Goal: Information Seeking & Learning: Learn about a topic

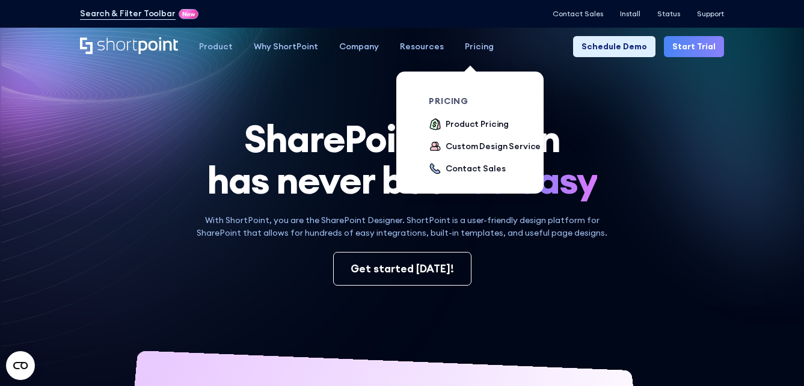
click at [476, 38] on link "Pricing" at bounding box center [479, 46] width 50 height 21
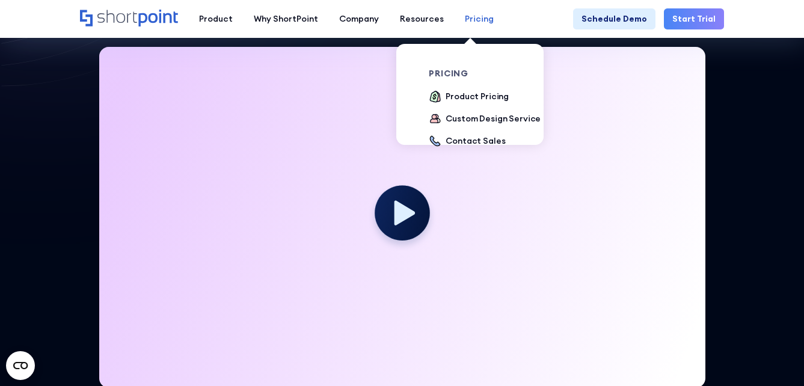
scroll to position [301, 0]
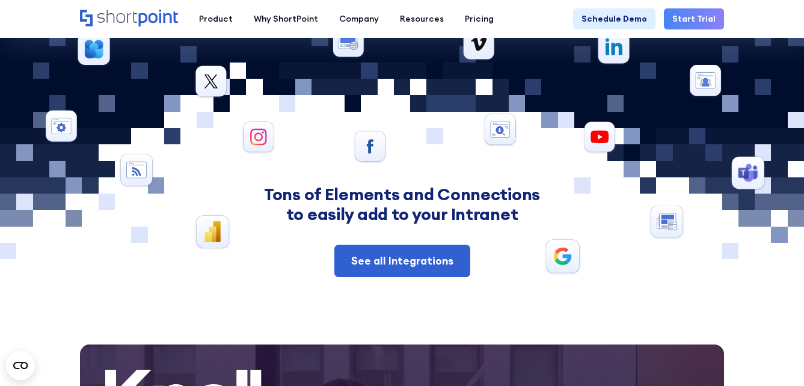
scroll to position [4572, 0]
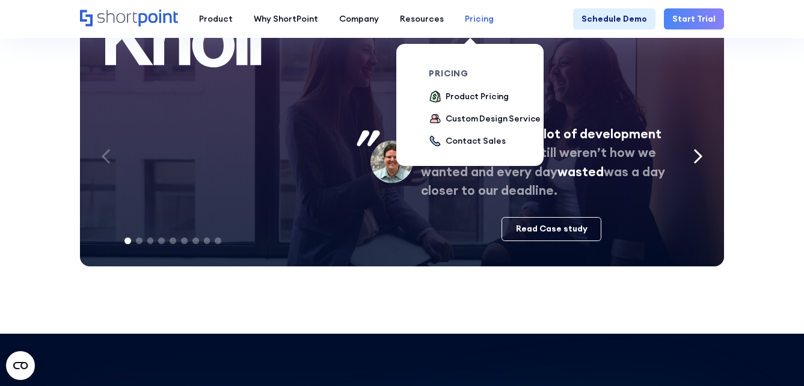
click at [468, 22] on div "Pricing" at bounding box center [479, 19] width 29 height 13
click at [454, 94] on div "Product Pricing" at bounding box center [477, 96] width 63 height 13
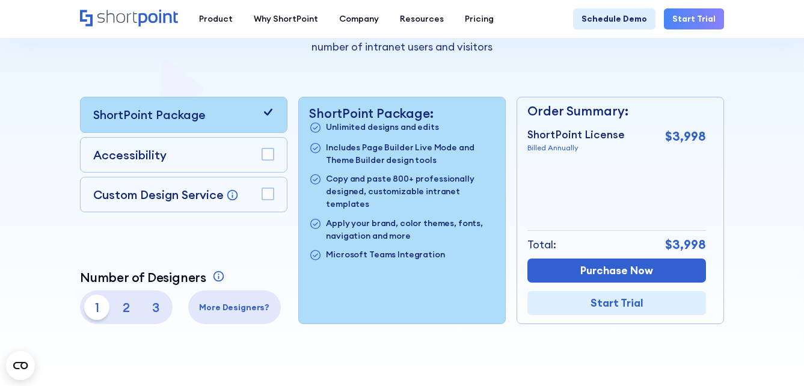
scroll to position [301, 0]
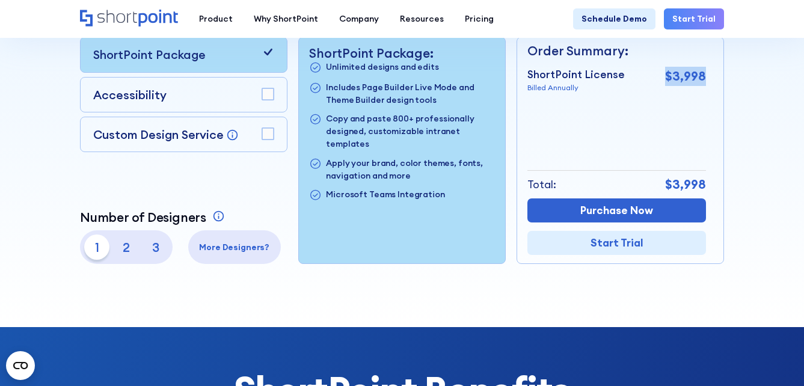
drag, startPoint x: 668, startPoint y: 79, endPoint x: 706, endPoint y: 70, distance: 38.8
click at [706, 70] on p "$3,998" at bounding box center [685, 76] width 41 height 19
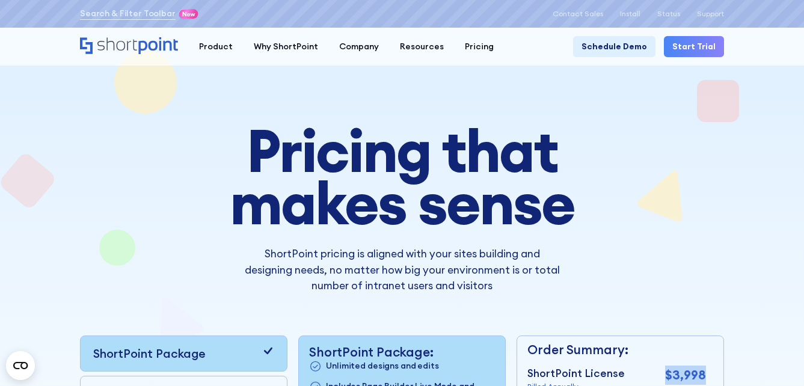
scroll to position [0, 0]
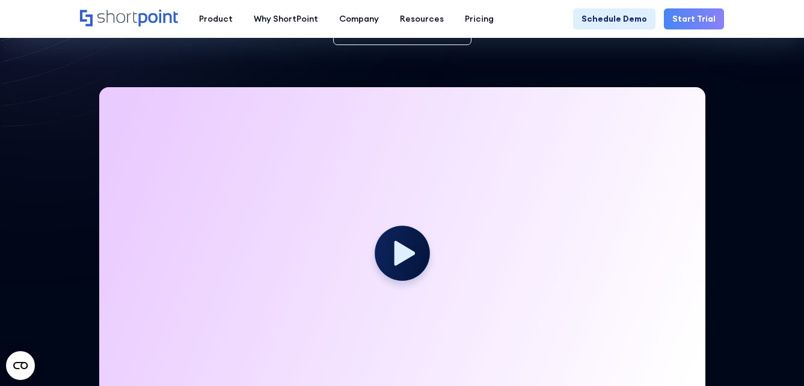
scroll to position [301, 0]
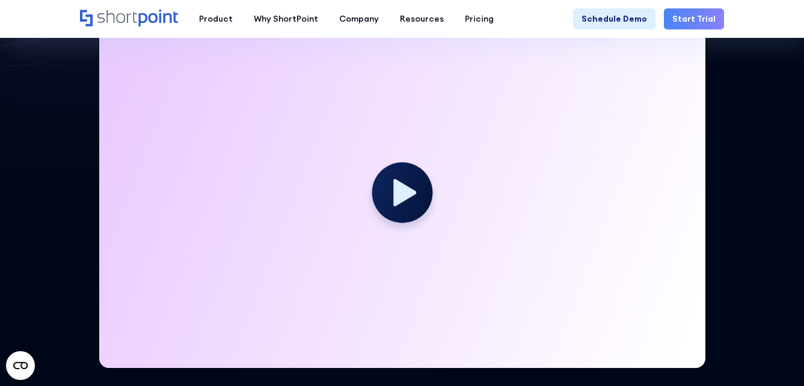
click at [381, 192] on circle at bounding box center [402, 192] width 61 height 61
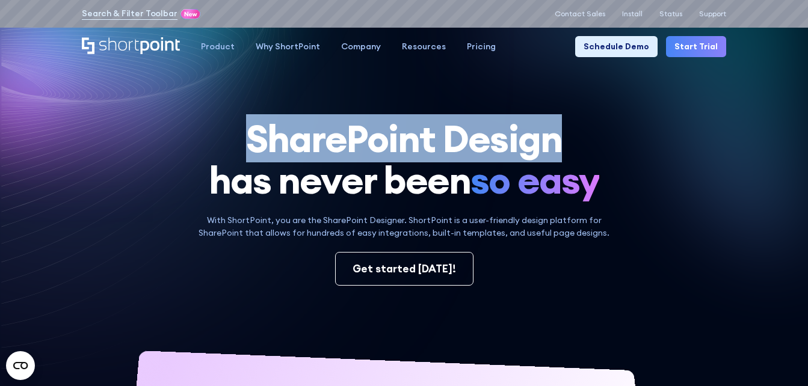
drag, startPoint x: 256, startPoint y: 143, endPoint x: 559, endPoint y: 144, distance: 302.6
click at [559, 144] on h1 "SharePoint Design has never been so easy" at bounding box center [404, 160] width 644 height 84
click at [441, 140] on h1 "SharePoint Design has never been so easy" at bounding box center [404, 160] width 644 height 84
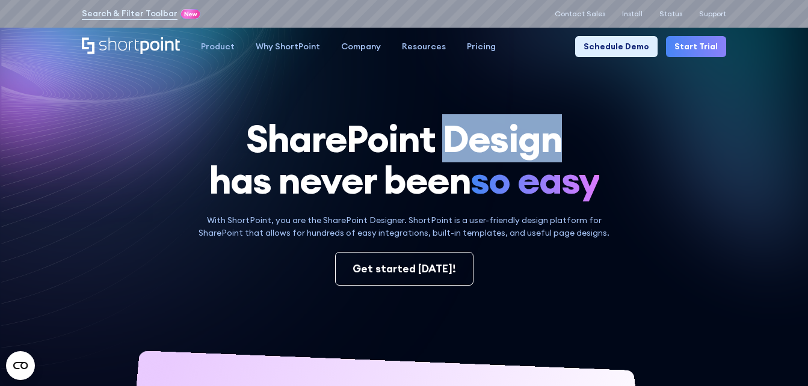
click at [439, 140] on h1 "SharePoint Design has never been so easy" at bounding box center [404, 160] width 644 height 84
click at [438, 140] on h1 "SharePoint Design has never been so easy" at bounding box center [404, 160] width 644 height 84
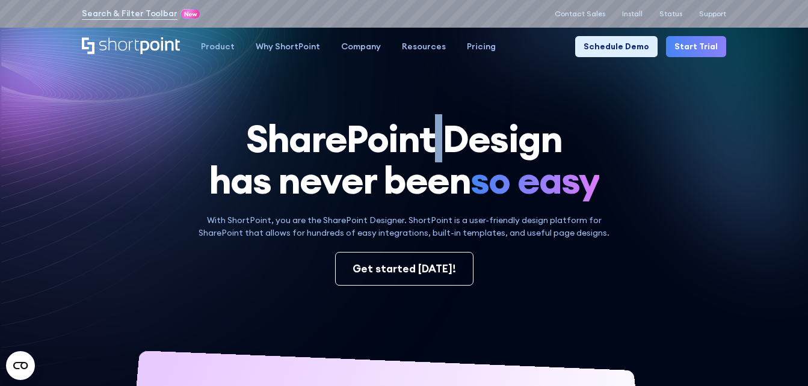
click at [436, 138] on h1 "SharePoint Design has never been so easy" at bounding box center [404, 160] width 644 height 84
click at [437, 138] on h1 "SharePoint Design has never been so easy" at bounding box center [404, 160] width 644 height 84
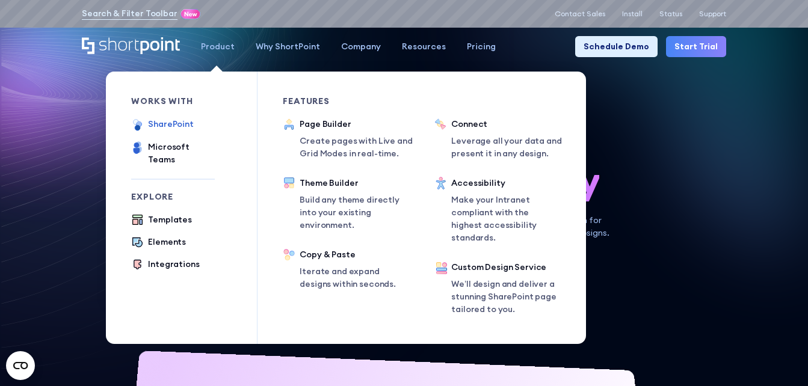
click at [174, 125] on div "SharePoint" at bounding box center [171, 124] width 46 height 13
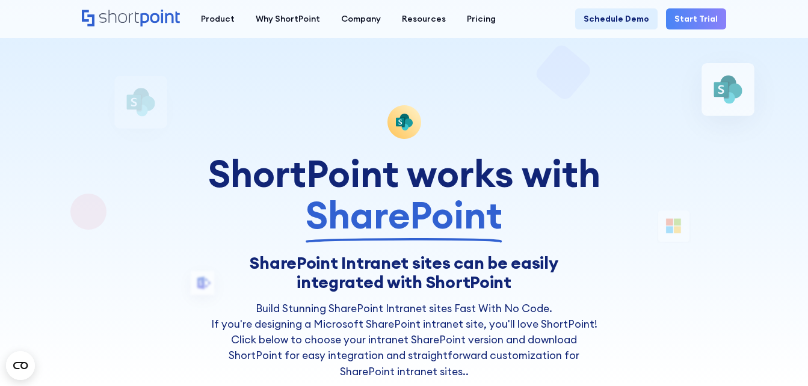
drag, startPoint x: 513, startPoint y: 236, endPoint x: 538, endPoint y: 15, distance: 222.2
click at [212, 167] on div "ShortPoint works with SharePoint" at bounding box center [403, 195] width 395 height 84
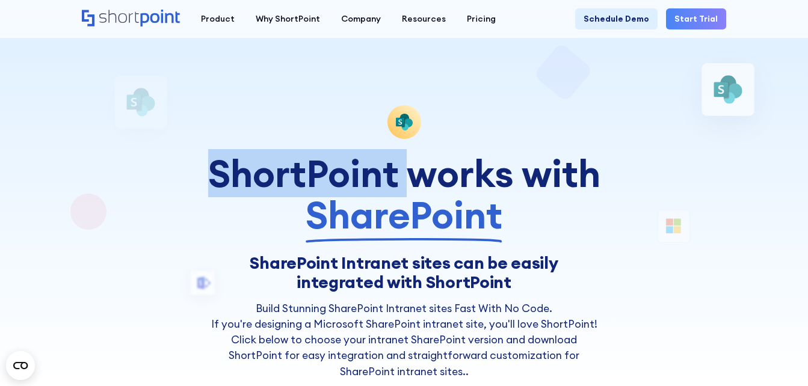
click at [212, 167] on div "ShortPoint works with SharePoint" at bounding box center [403, 195] width 395 height 84
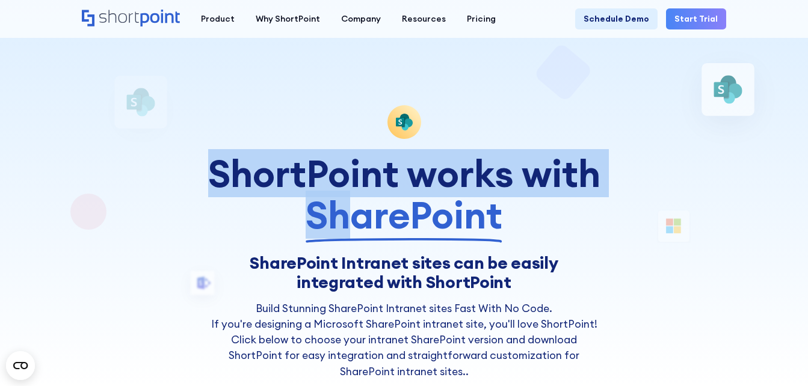
click at [212, 167] on div "ShortPoint works with SharePoint" at bounding box center [403, 195] width 395 height 84
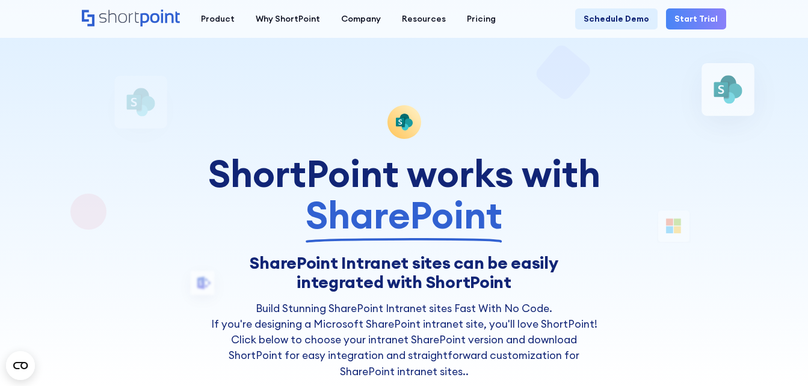
click at [225, 168] on div "ShortPoint works with SharePoint" at bounding box center [403, 195] width 395 height 84
drag, startPoint x: 225, startPoint y: 168, endPoint x: 428, endPoint y: 205, distance: 206.6
click at [428, 205] on div "ShortPoint works with SharePoint" at bounding box center [403, 195] width 395 height 84
click at [428, 205] on span "SharePoint" at bounding box center [404, 215] width 197 height 42
